Goal: Task Accomplishment & Management: Manage account settings

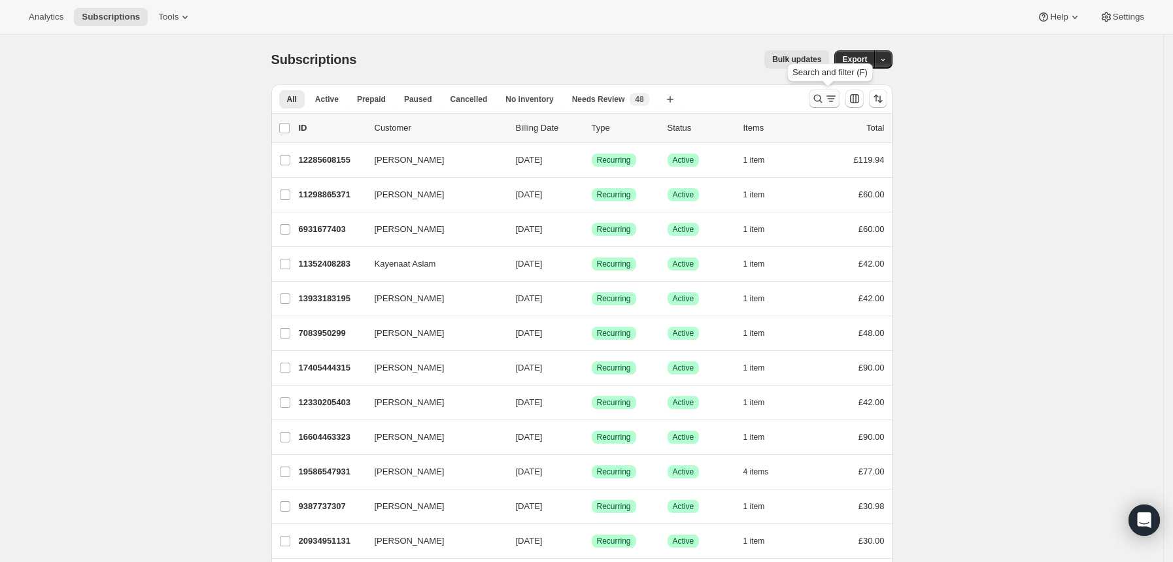
click at [822, 100] on icon "Search and filter results" at bounding box center [818, 99] width 9 height 9
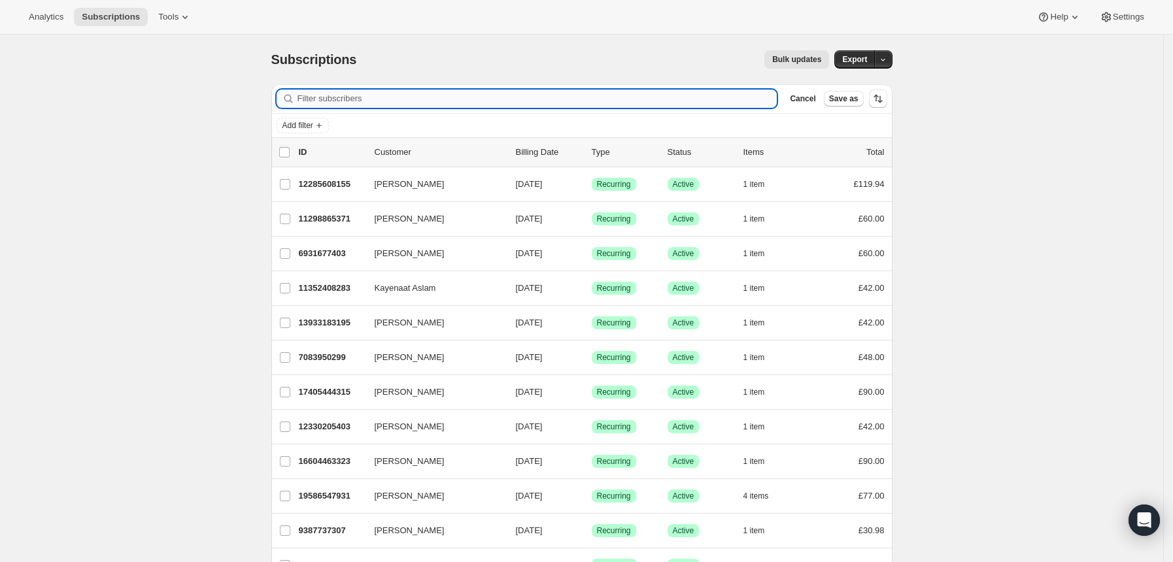
click at [666, 96] on input "Filter subscribers" at bounding box center [538, 99] width 480 height 18
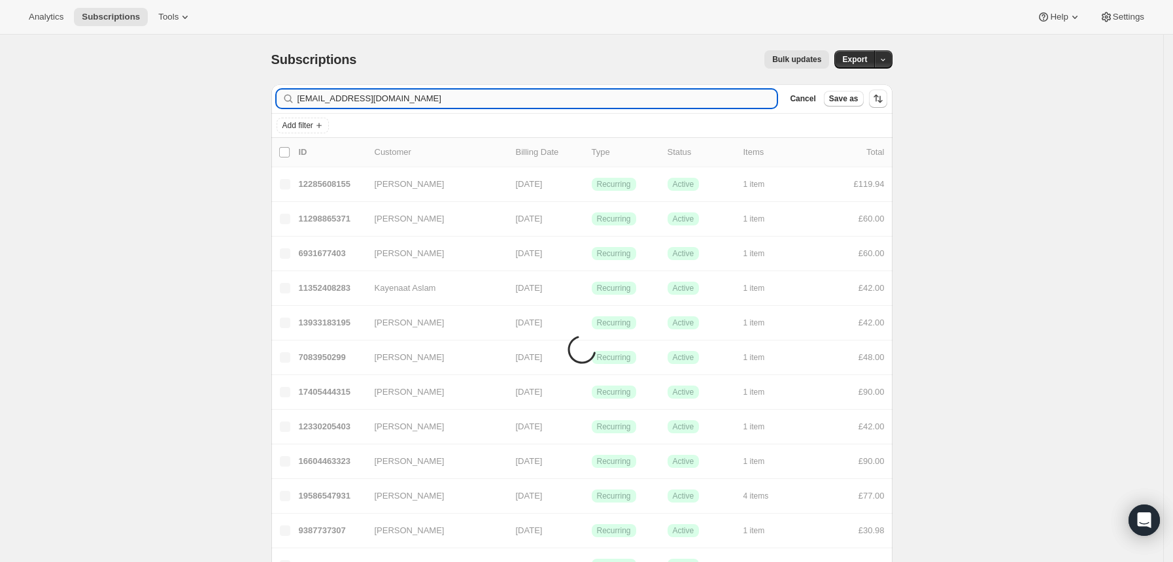
type input "[EMAIL_ADDRESS][DOMAIN_NAME]"
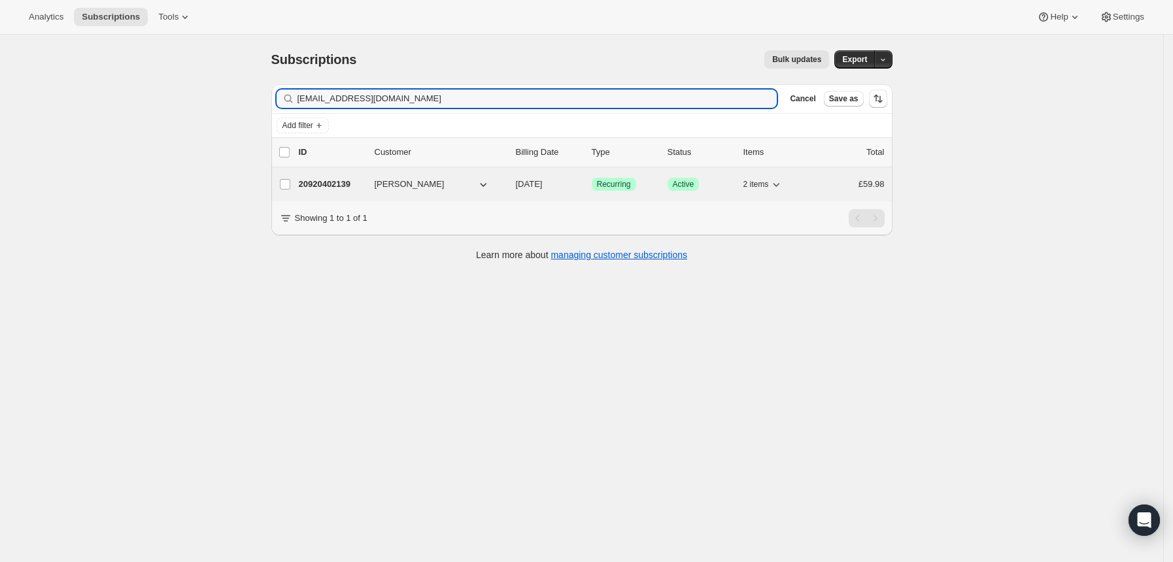
click at [657, 186] on div "Success Recurring" at bounding box center [624, 184] width 65 height 13
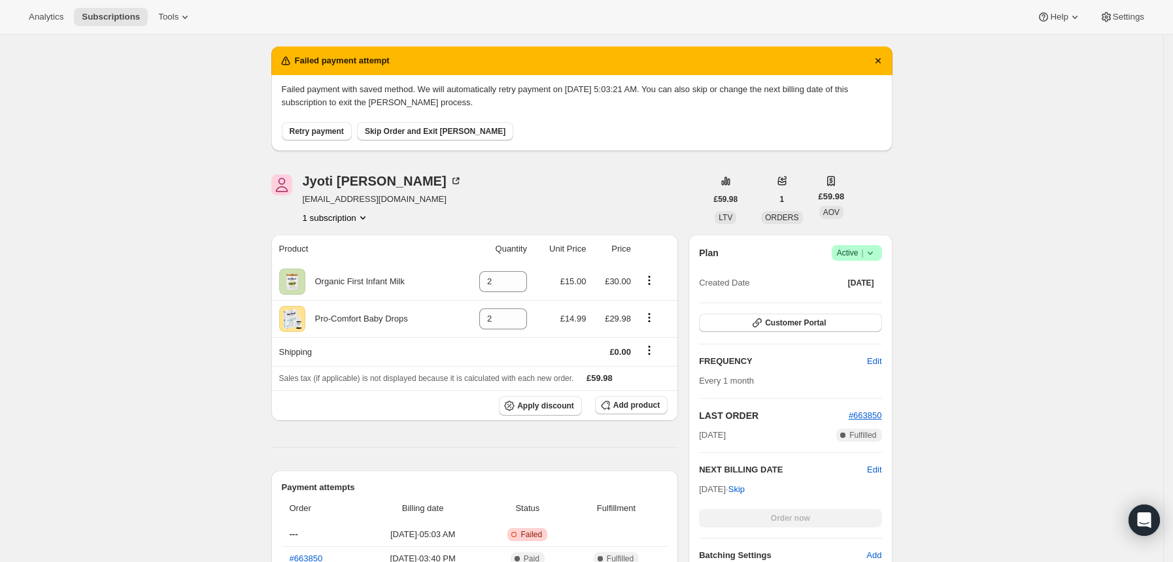
scroll to position [25, 0]
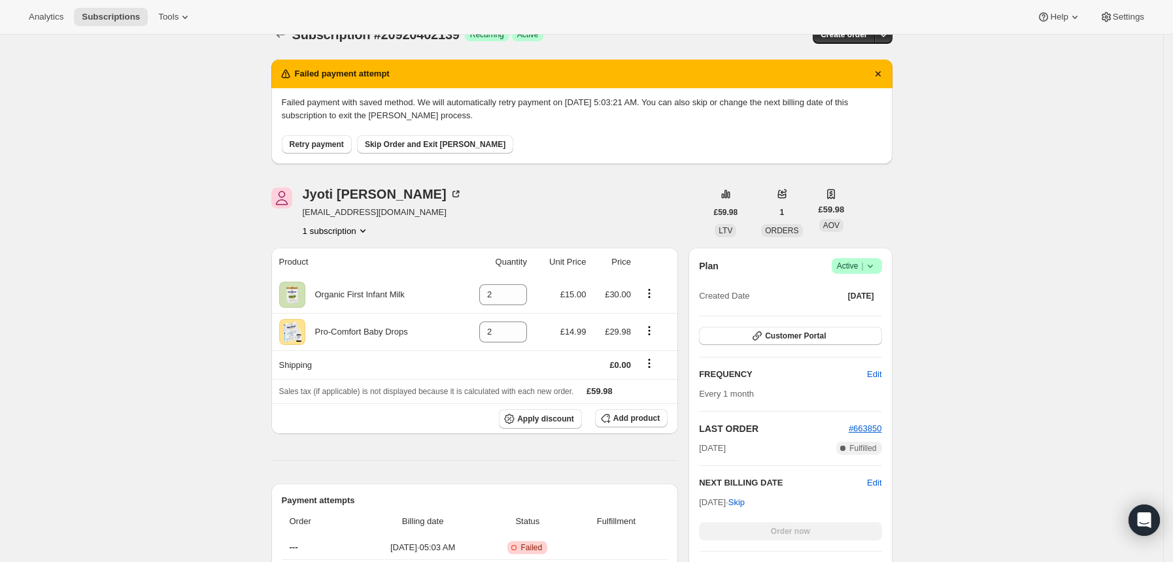
click at [875, 262] on icon at bounding box center [870, 266] width 13 height 13
click at [839, 312] on span "Cancel subscription" at bounding box center [862, 314] width 74 height 10
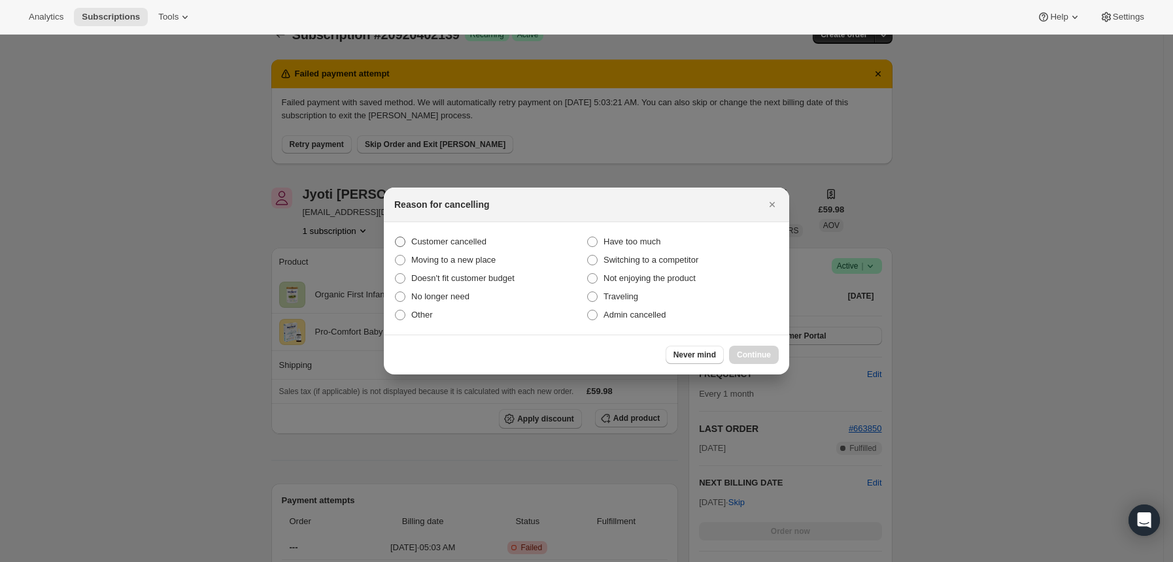
click at [457, 241] on span "Customer cancelled" at bounding box center [448, 242] width 75 height 10
click at [396, 237] on input "Customer cancelled" at bounding box center [395, 237] width 1 height 1
radio input "true"
click at [754, 355] on span "Continue" at bounding box center [754, 355] width 34 height 10
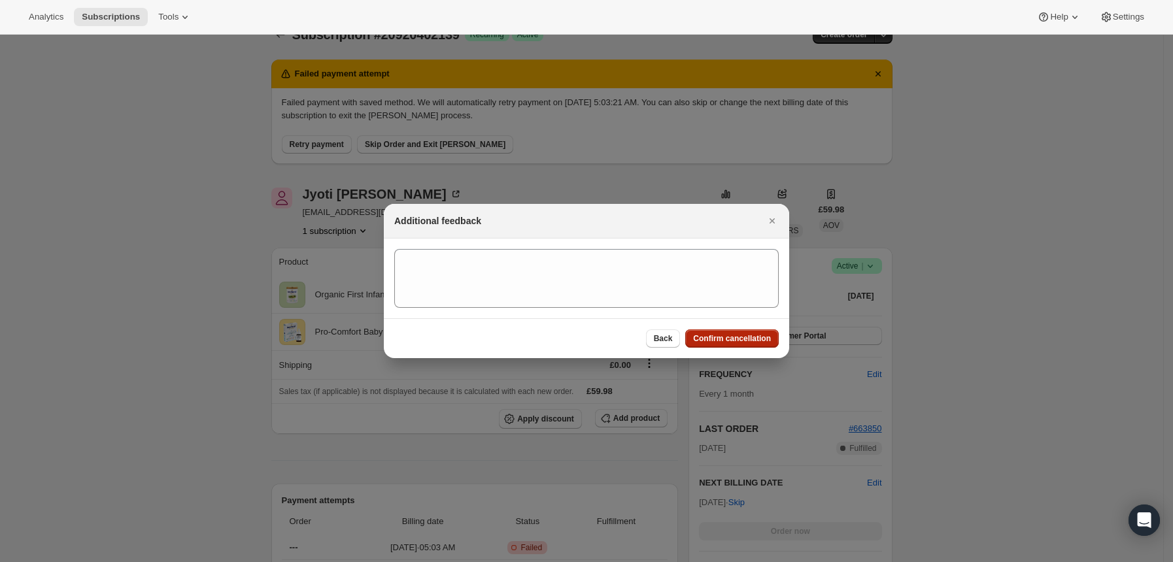
click at [731, 337] on span "Confirm cancellation" at bounding box center [732, 339] width 78 height 10
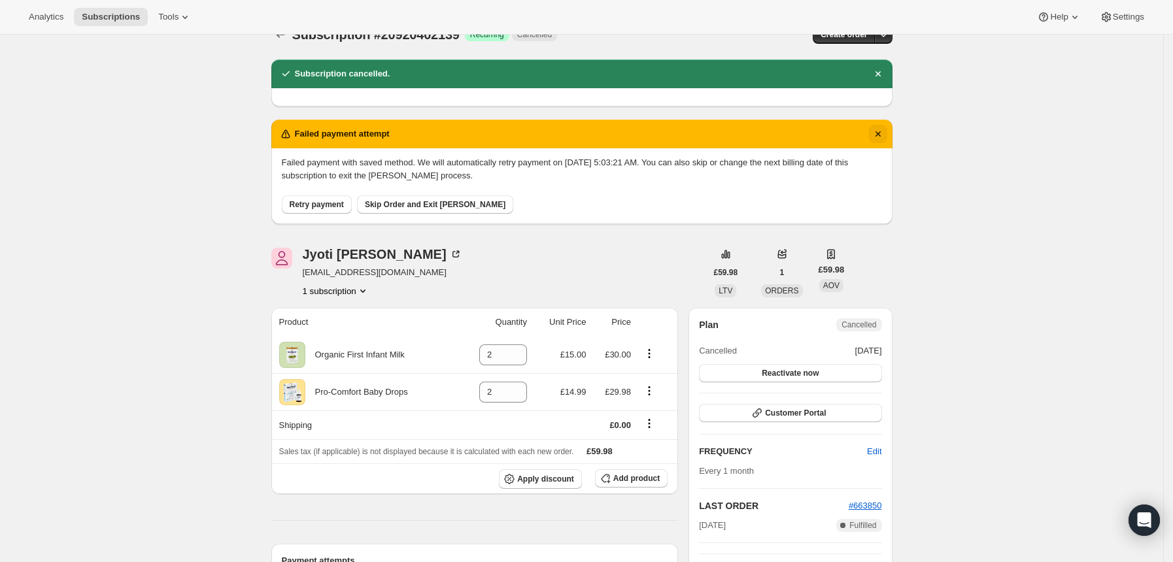
click at [888, 131] on button "Dismiss notification" at bounding box center [878, 134] width 18 height 18
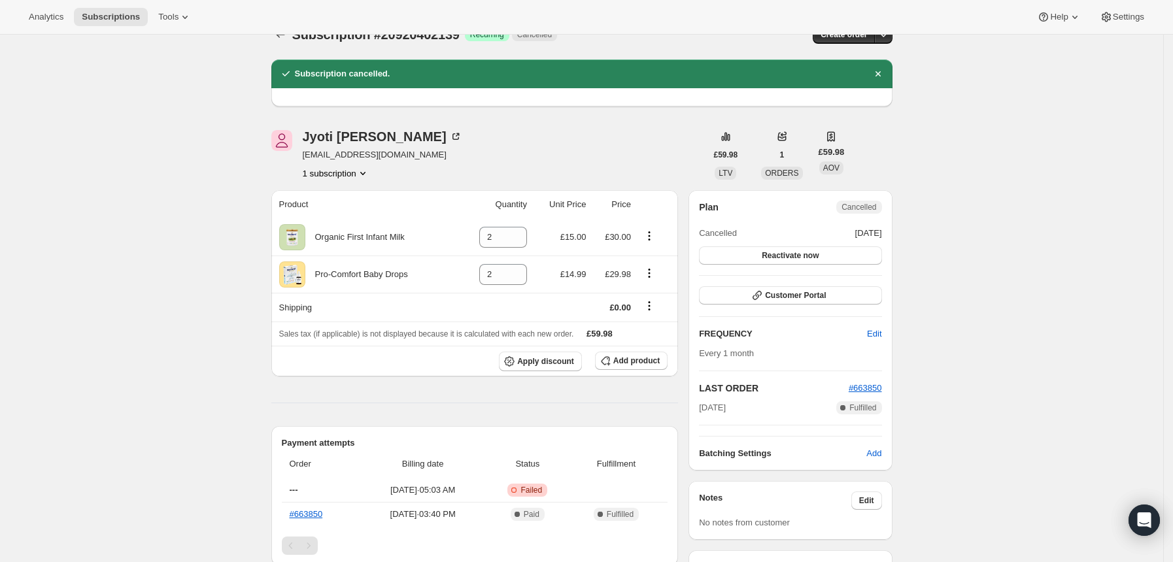
scroll to position [0, 0]
